Goal: Task Accomplishment & Management: Use online tool/utility

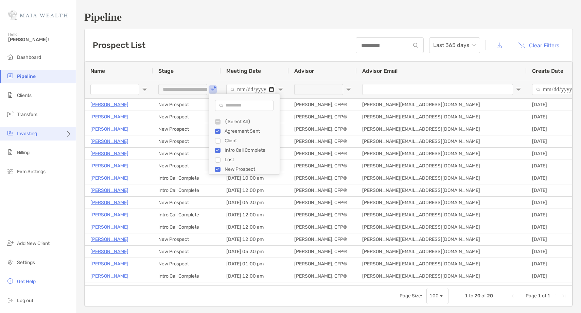
click at [49, 134] on div "Investing" at bounding box center [38, 134] width 76 height 14
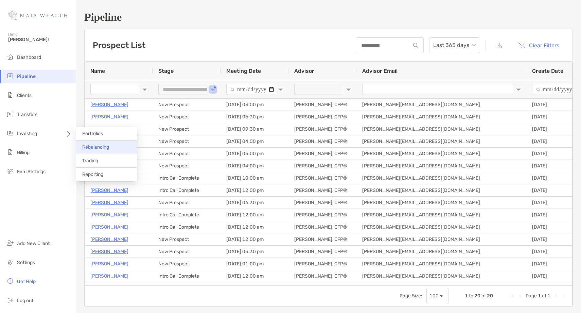
click at [109, 147] on span "Rebalancing" at bounding box center [95, 147] width 27 height 6
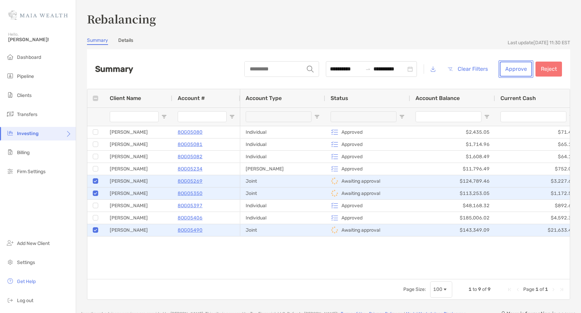
click at [508, 65] on button "Approve" at bounding box center [516, 69] width 32 height 15
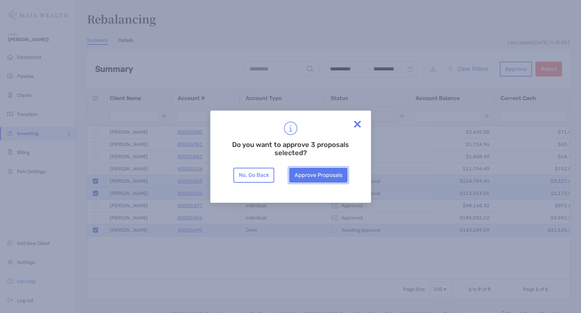
click at [326, 175] on button "Approve Proposals" at bounding box center [318, 175] width 58 height 15
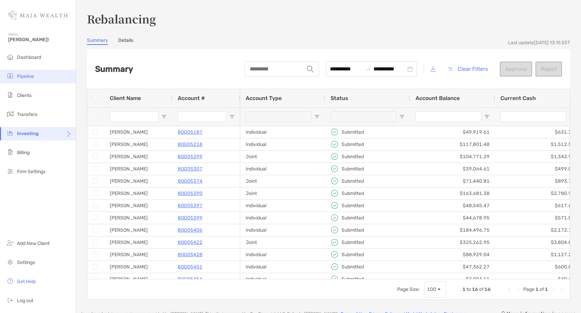
click at [29, 78] on li "Pipeline" at bounding box center [38, 77] width 76 height 14
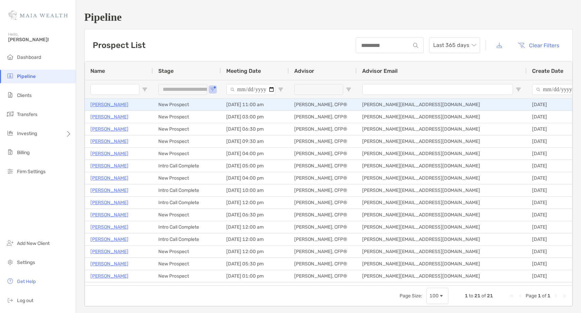
click at [104, 105] on p "[PERSON_NAME]" at bounding box center [109, 104] width 38 height 8
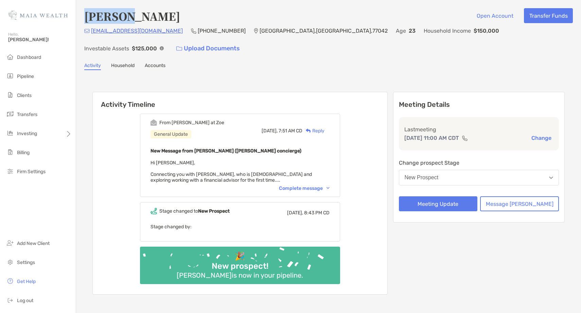
drag, startPoint x: 133, startPoint y: 18, endPoint x: 82, endPoint y: 20, distance: 51.4
click at [82, 20] on div "[PERSON_NAME] Open Account Transfer Funds [EMAIL_ADDRESS][DOMAIN_NAME] (713) 39…" at bounding box center [328, 159] width 505 height 319
copy h4 "[PERSON_NAME]"
